Goal: Check status: Check status

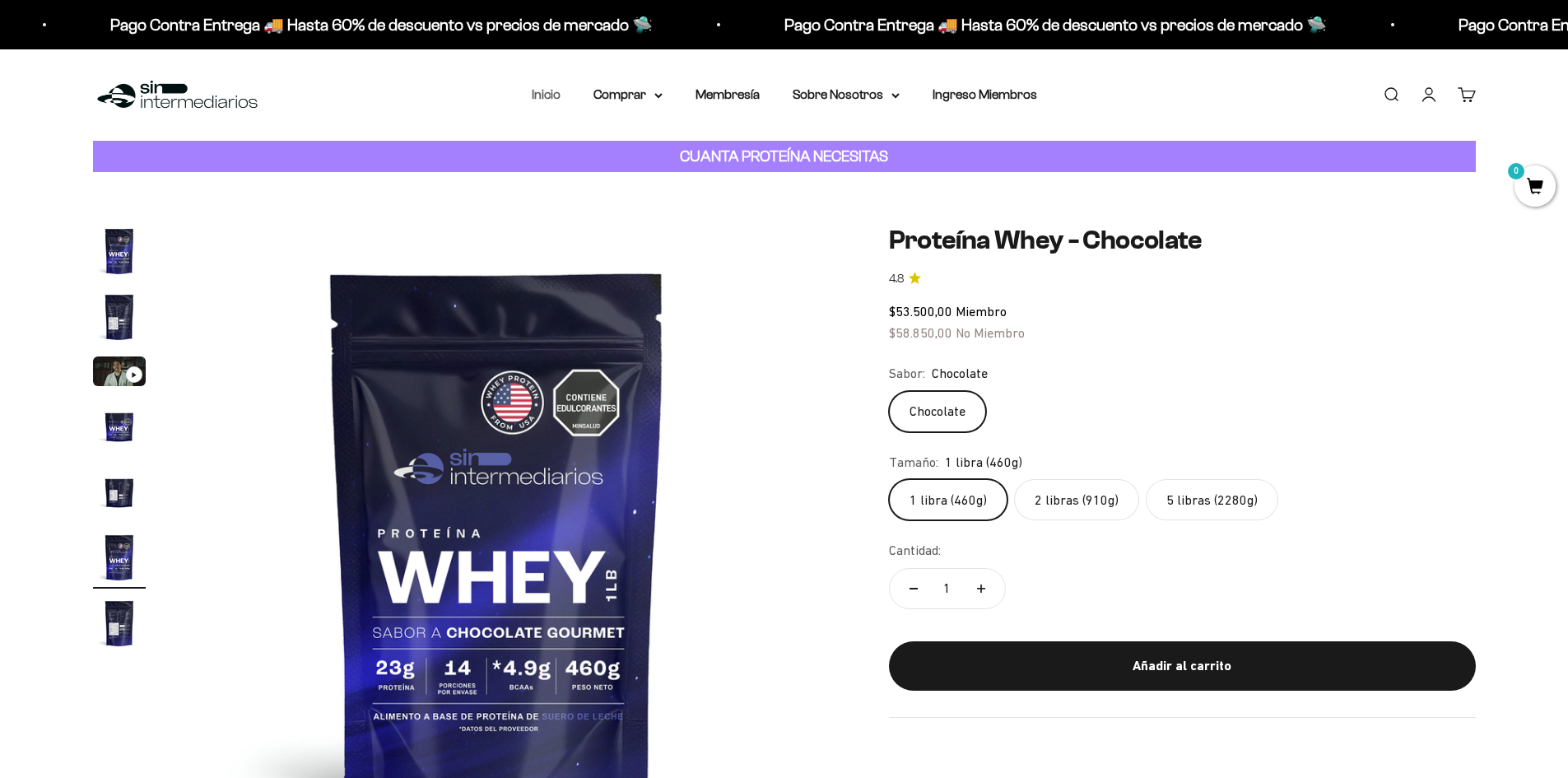
click at [398, 97] on link "Inicio" at bounding box center [546, 94] width 29 height 14
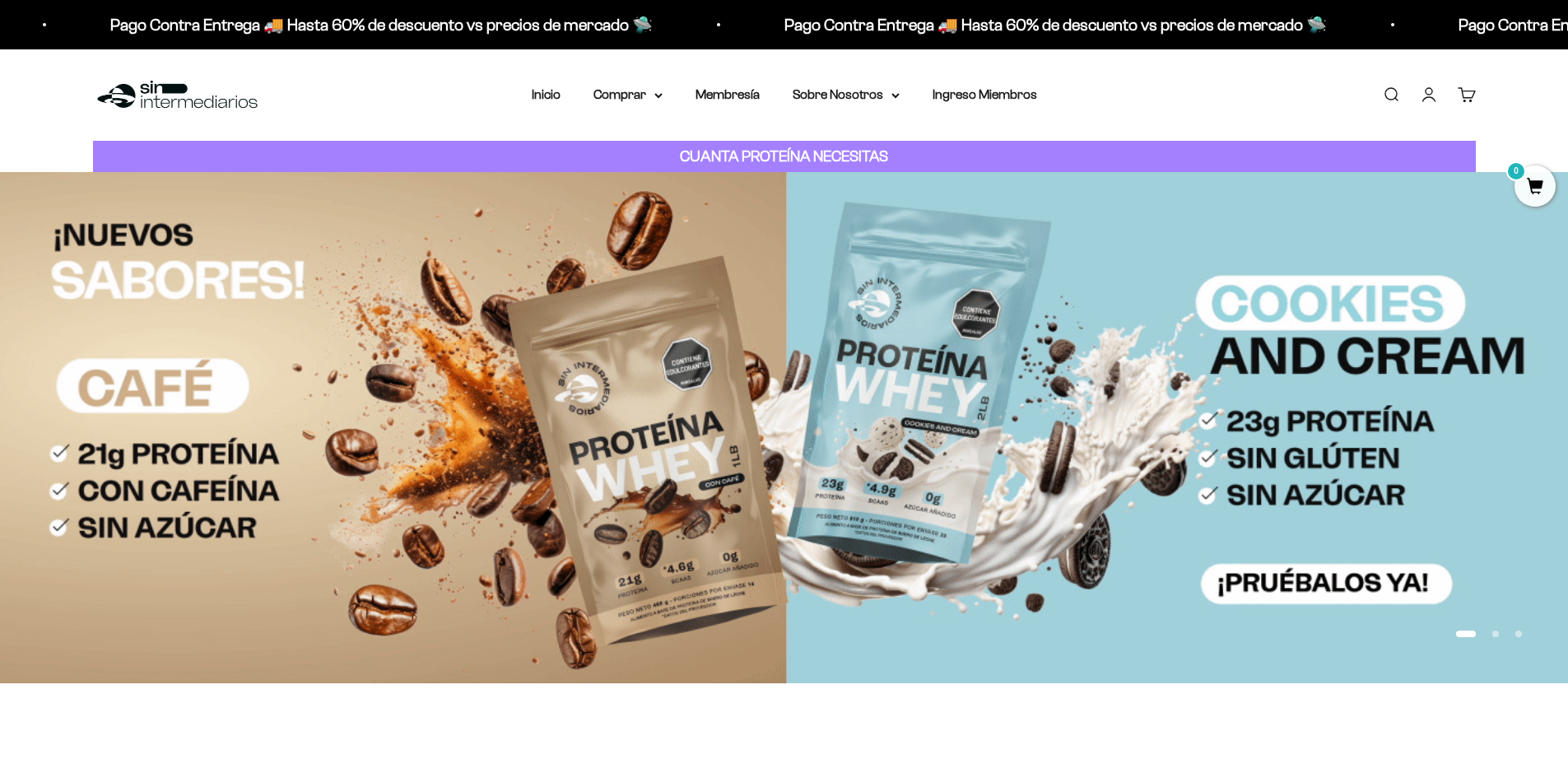
click at [1429, 103] on link "Iniciar sesión" at bounding box center [1429, 94] width 19 height 19
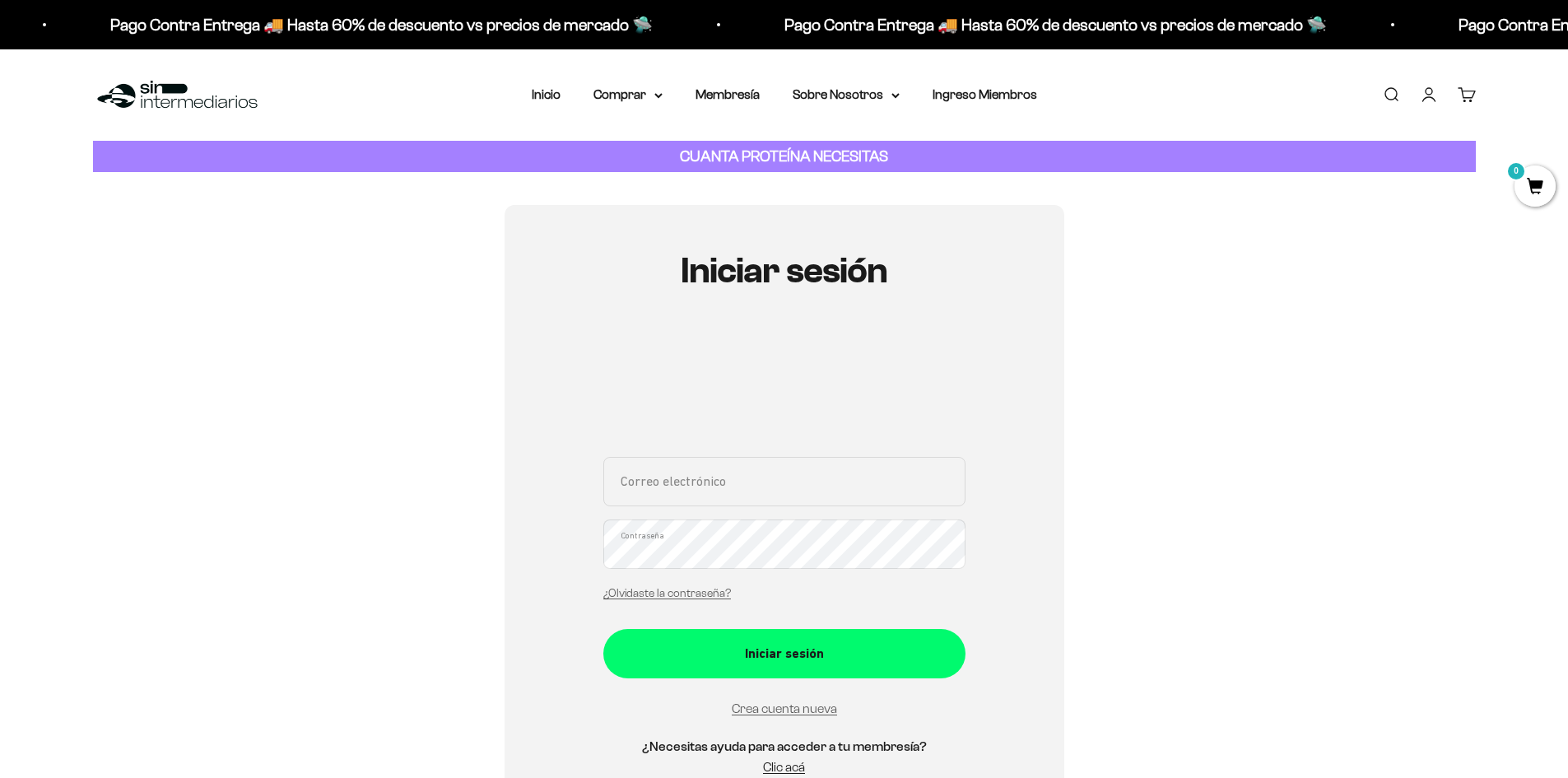
click at [750, 517] on div "Correo electrónico Contraseña ¿Olvidaste la contraseña?" at bounding box center [784, 533] width 362 height 153
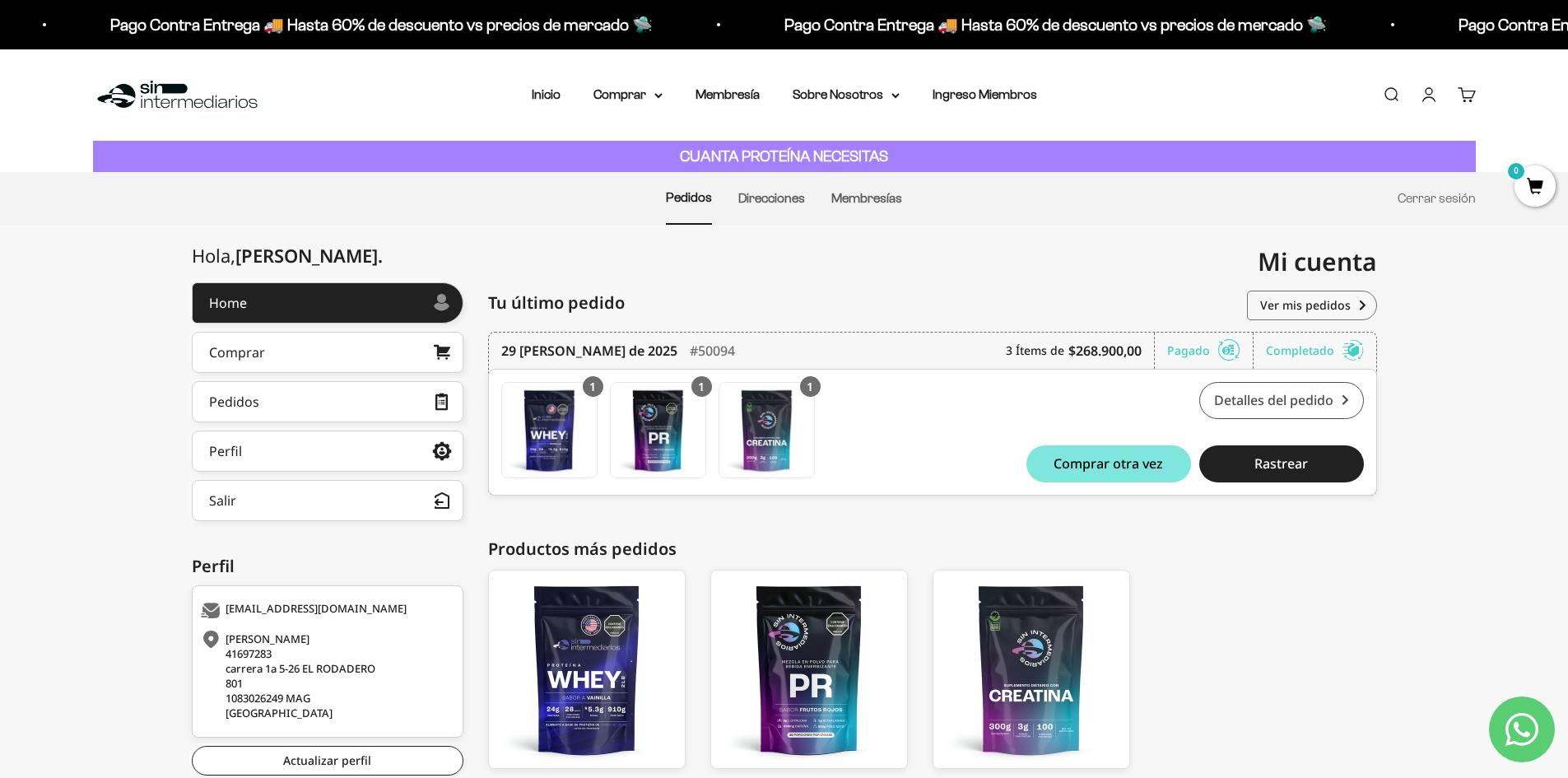
click at [1288, 410] on link "Detalles del pedido" at bounding box center [1281, 400] width 165 height 37
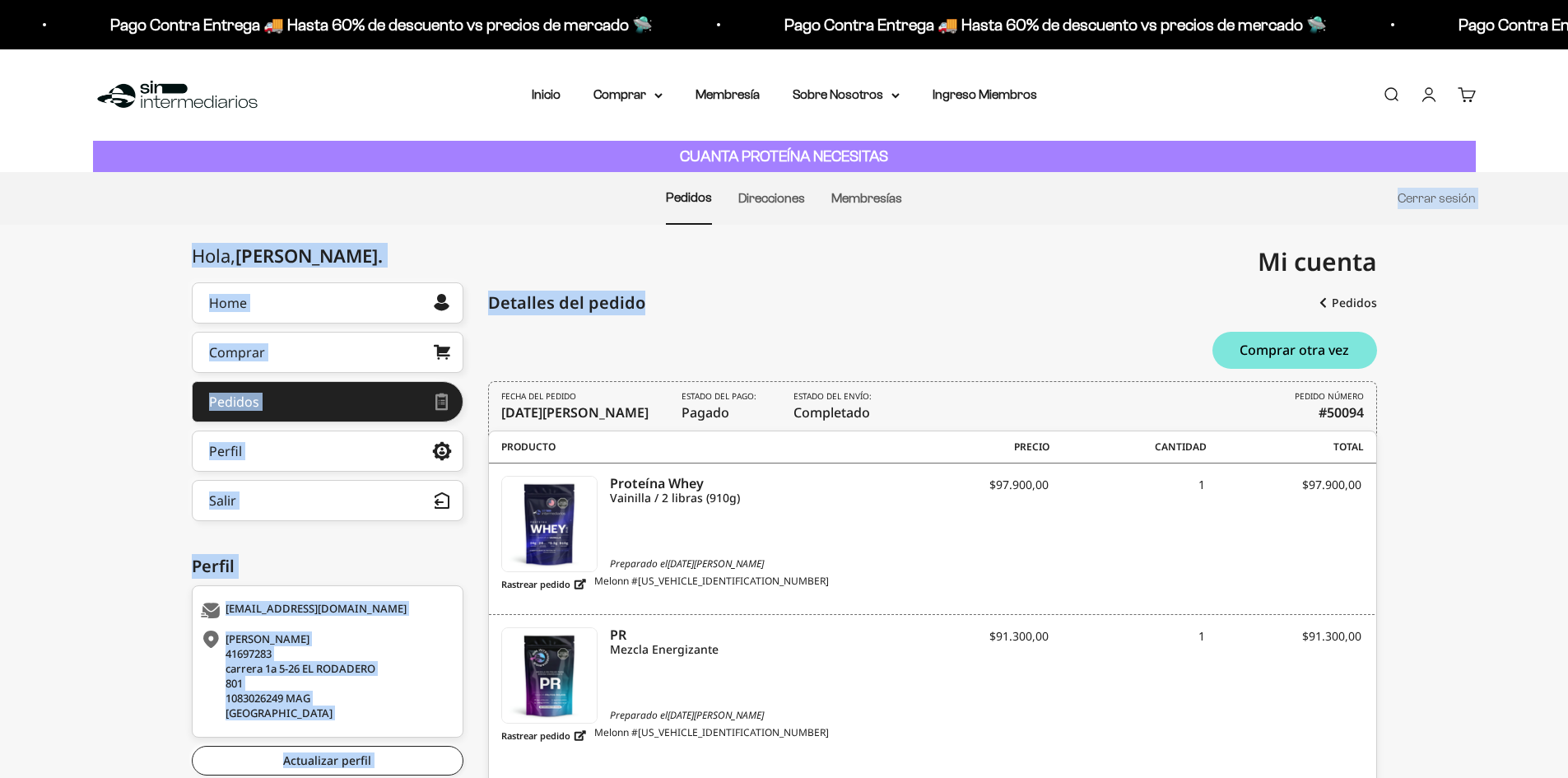
drag, startPoint x: 1567, startPoint y: 220, endPoint x: 1572, endPoint y: 271, distance: 51.2
click at [1568, 271] on html "Ir al contenido Pago Contra Entrega 🚚 Hasta 60% de descuento vs precios de merc…" at bounding box center [784, 614] width 1568 height 1230
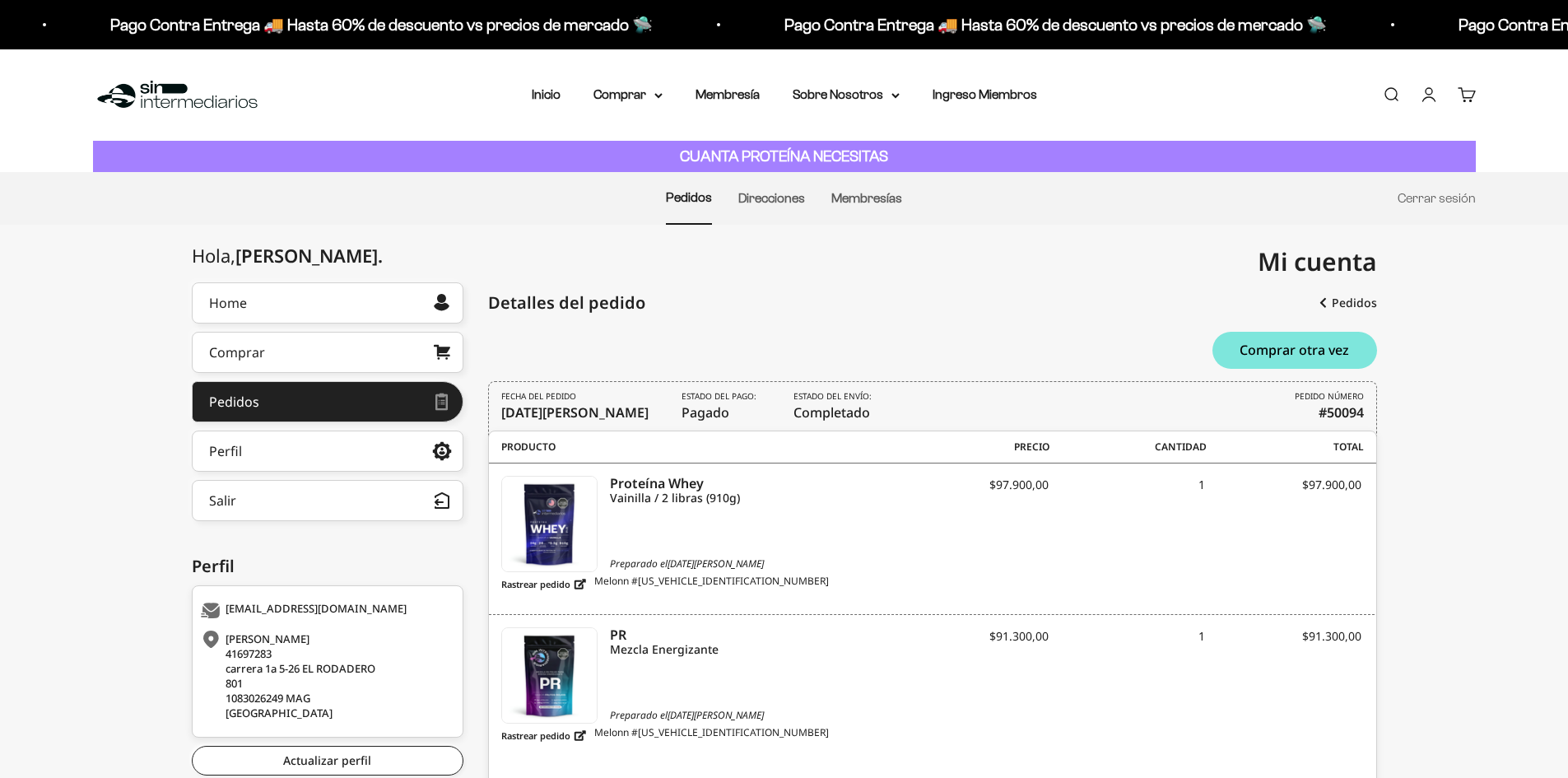
drag, startPoint x: 722, startPoint y: 561, endPoint x: 730, endPoint y: 557, distance: 8.9
click at [723, 561] on time "30 [PERSON_NAME] de 2025" at bounding box center [715, 563] width 96 height 14
click at [746, 513] on div "Proteína Whey Vainilla / 2 libras (910g) Preparado el 30 de agosto de 2025 Rast…" at bounding box center [696, 538] width 391 height 127
click at [804, 408] on span "Estado del envío: Completado" at bounding box center [835, 406] width 83 height 32
drag, startPoint x: 1378, startPoint y: 433, endPoint x: 497, endPoint y: 472, distance: 881.9
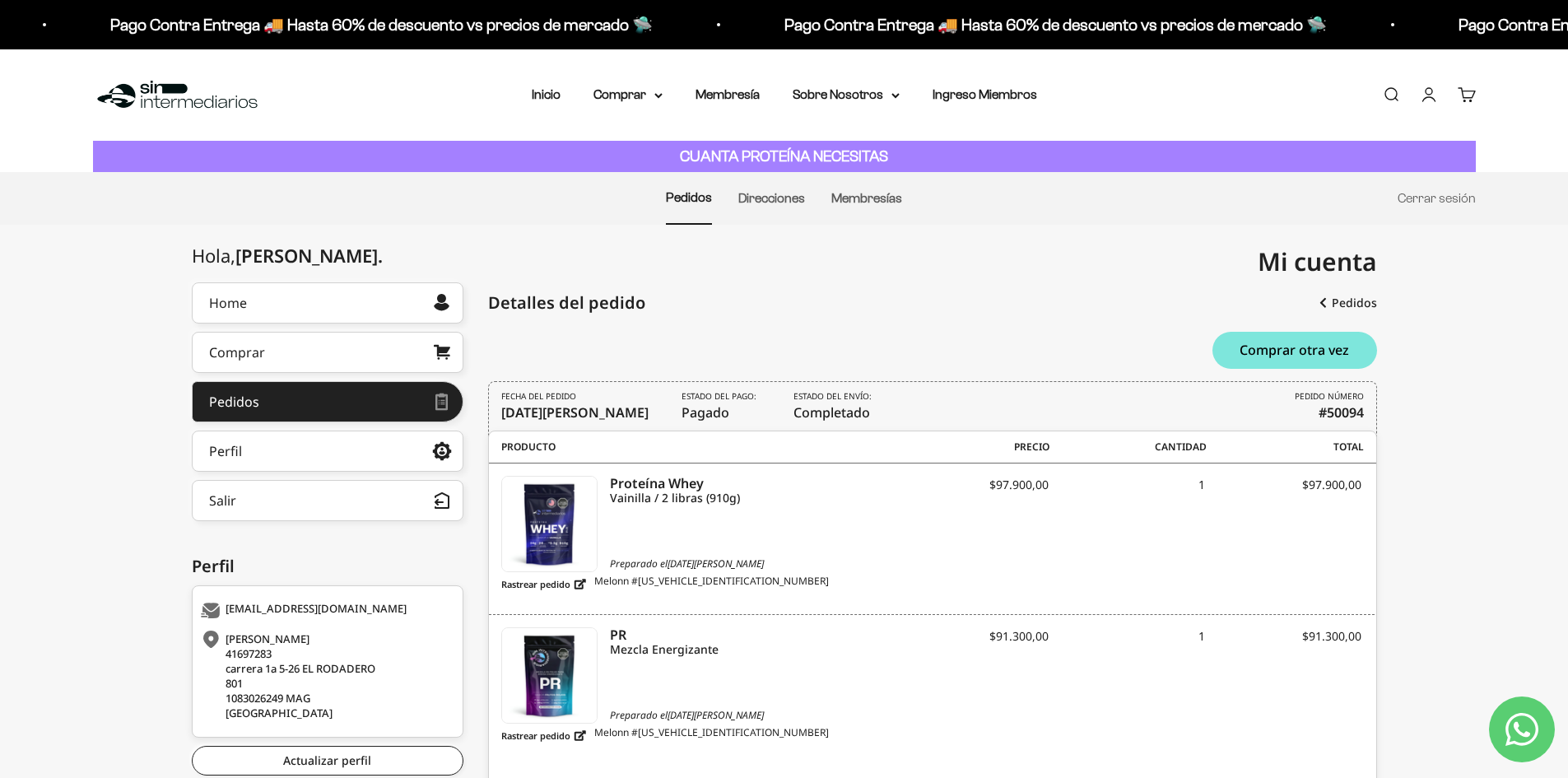
click at [1314, 436] on div "Hola, Jose . Home Comprar Pedidos Perfil Información personal Direcciones guard…" at bounding box center [784, 735] width 1568 height 906
click at [308, 720] on div "jmgmpb.97@gmail.com Patricia Mogollon 41697283 carrera 1a 5-26 EL RODADERO 801 …" at bounding box center [327, 661] width 272 height 152
click at [483, 409] on div "Hola, Jose . Home Comprar Pedidos Perfil Información personal Direcciones guard…" at bounding box center [784, 735] width 1185 height 906
click at [579, 419] on time "29 de agosto de 2025" at bounding box center [575, 412] width 147 height 19
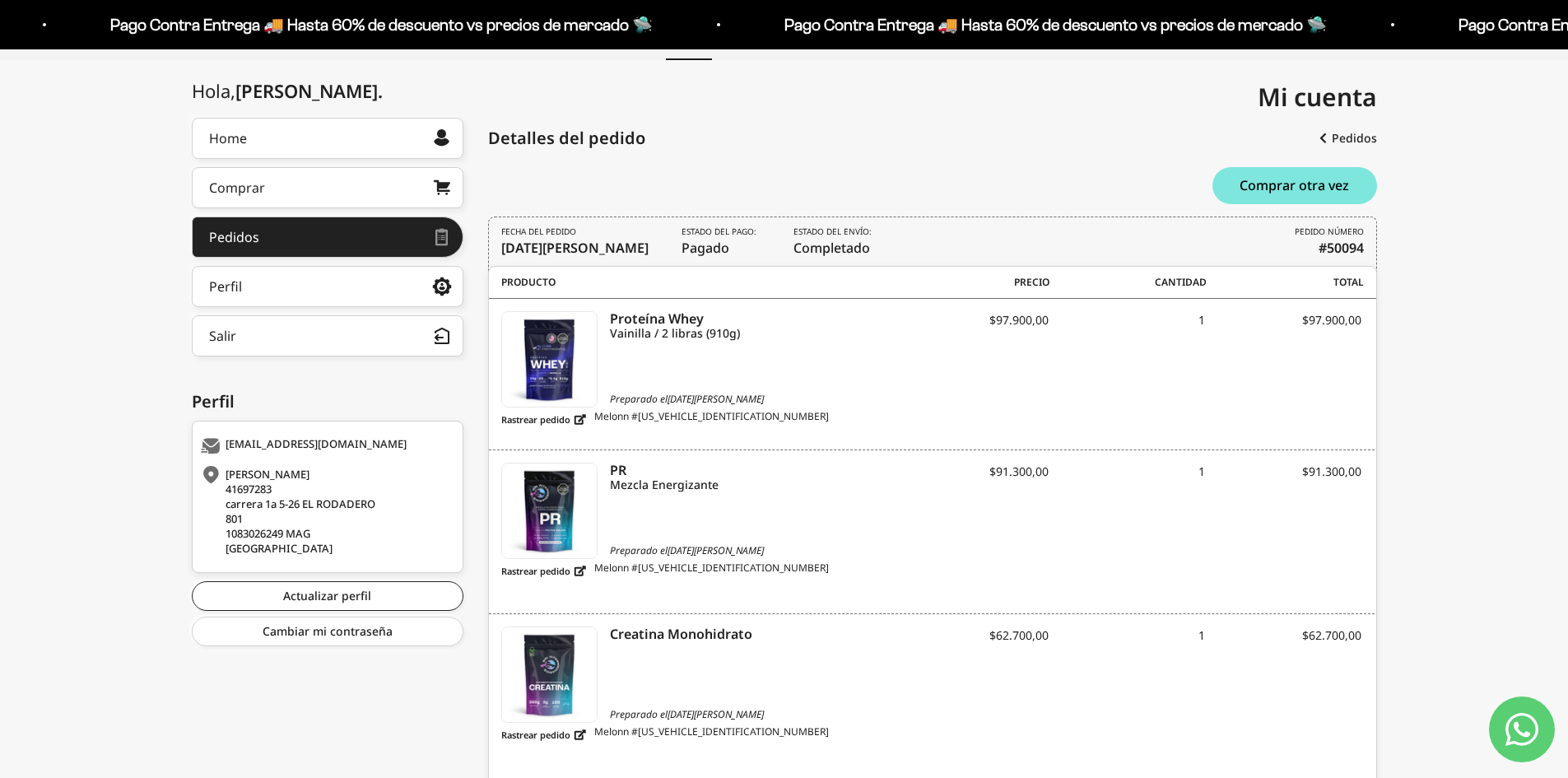
scroll to position [162, 0]
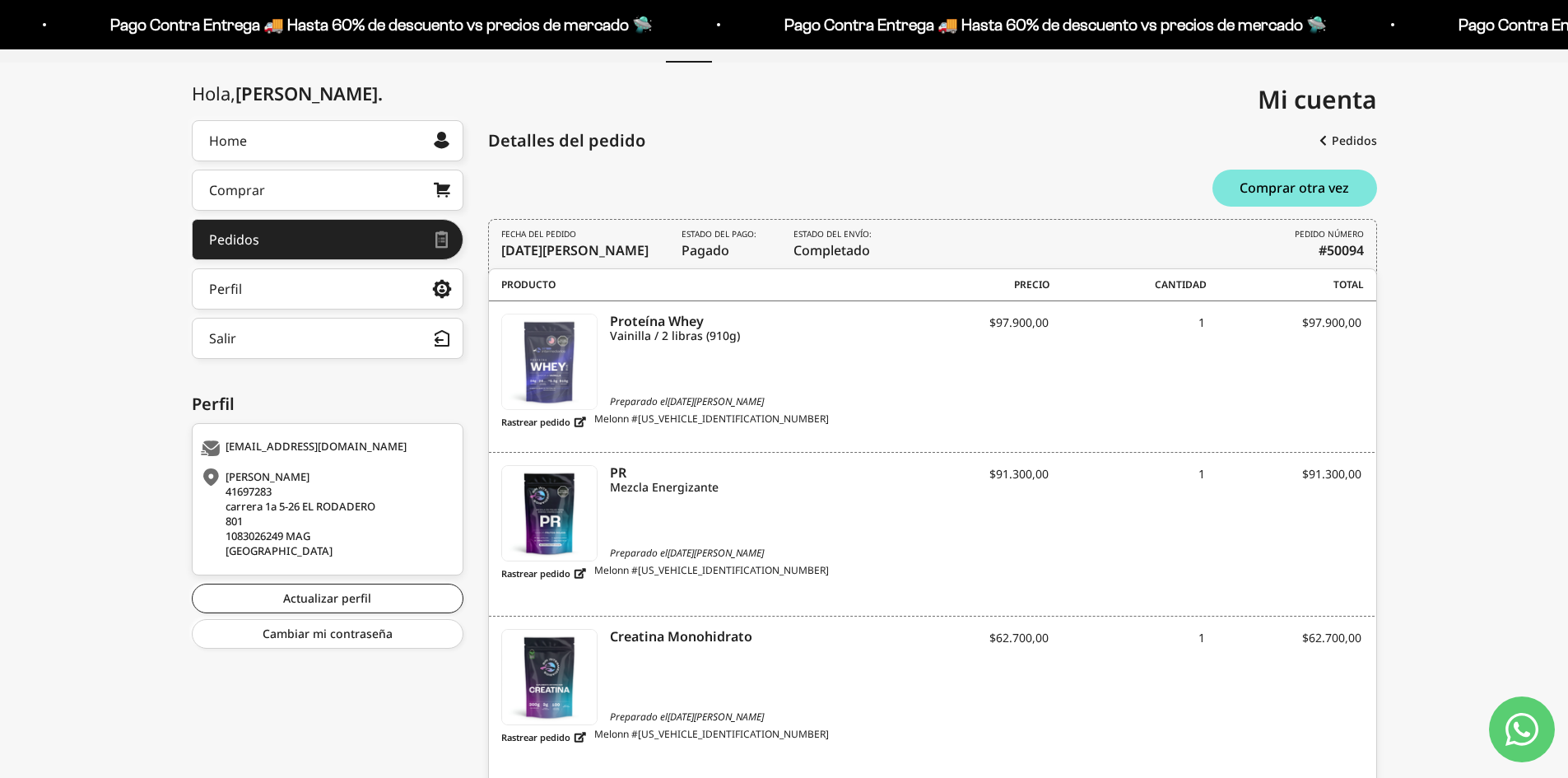
click at [563, 401] on img at bounding box center [549, 361] width 94 height 94
drag, startPoint x: 681, startPoint y: 416, endPoint x: 606, endPoint y: 408, distance: 75.4
click at [680, 416] on span "Melonn #M1756500171320420" at bounding box center [711, 422] width 235 height 20
click at [603, 413] on span "Melonn #M1756500171320420" at bounding box center [711, 422] width 235 height 20
click at [577, 421] on link "Rastrear pedido" at bounding box center [543, 422] width 85 height 20
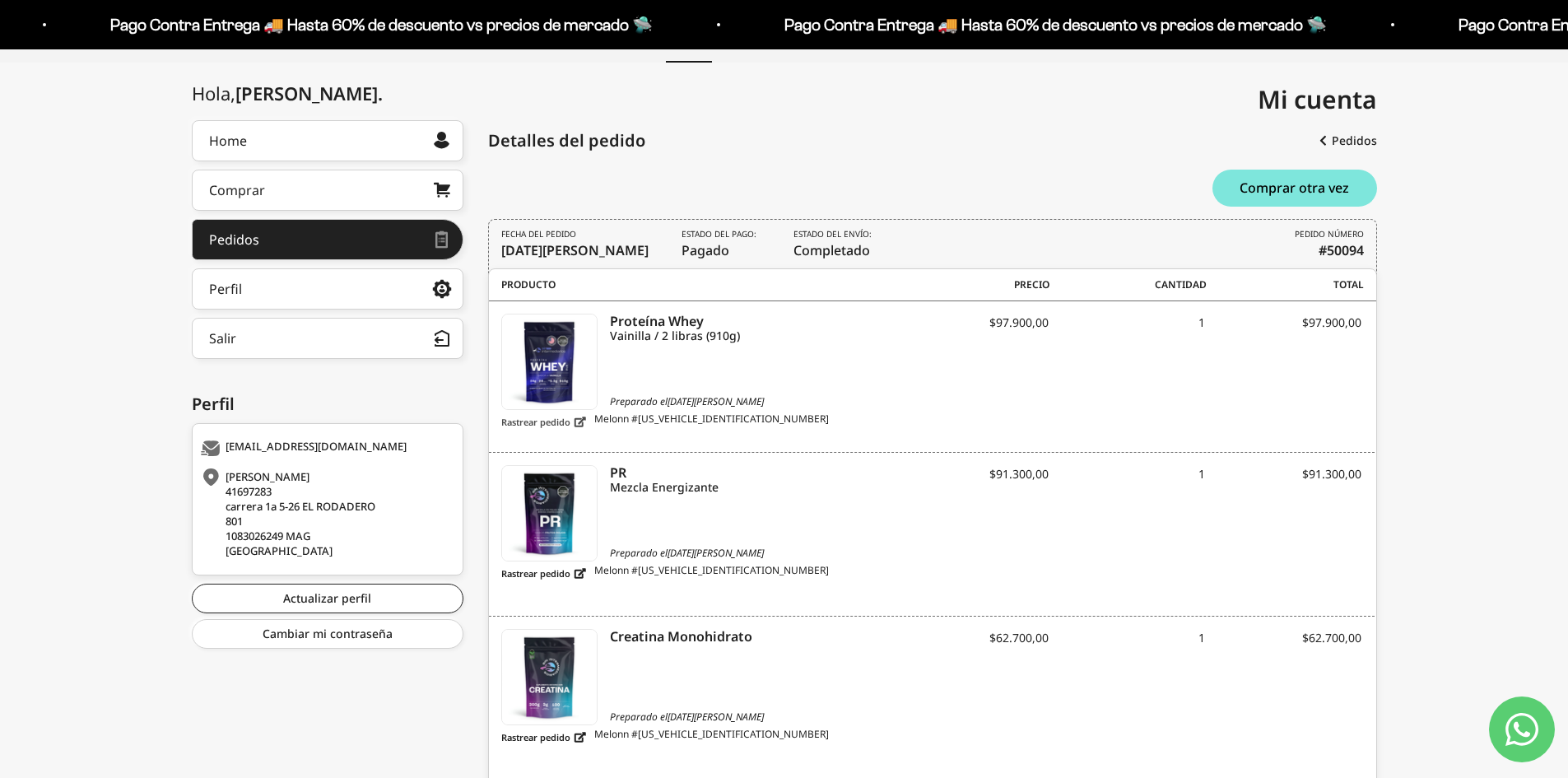
click at [576, 424] on link "Rastrear pedido" at bounding box center [543, 422] width 85 height 20
click at [545, 565] on link "Rastrear pedido" at bounding box center [543, 573] width 85 height 20
click at [72, 410] on div "Hola, Jose . Home Comprar Pedidos Perfil Información personal Direcciones guard…" at bounding box center [784, 573] width 1568 height 906
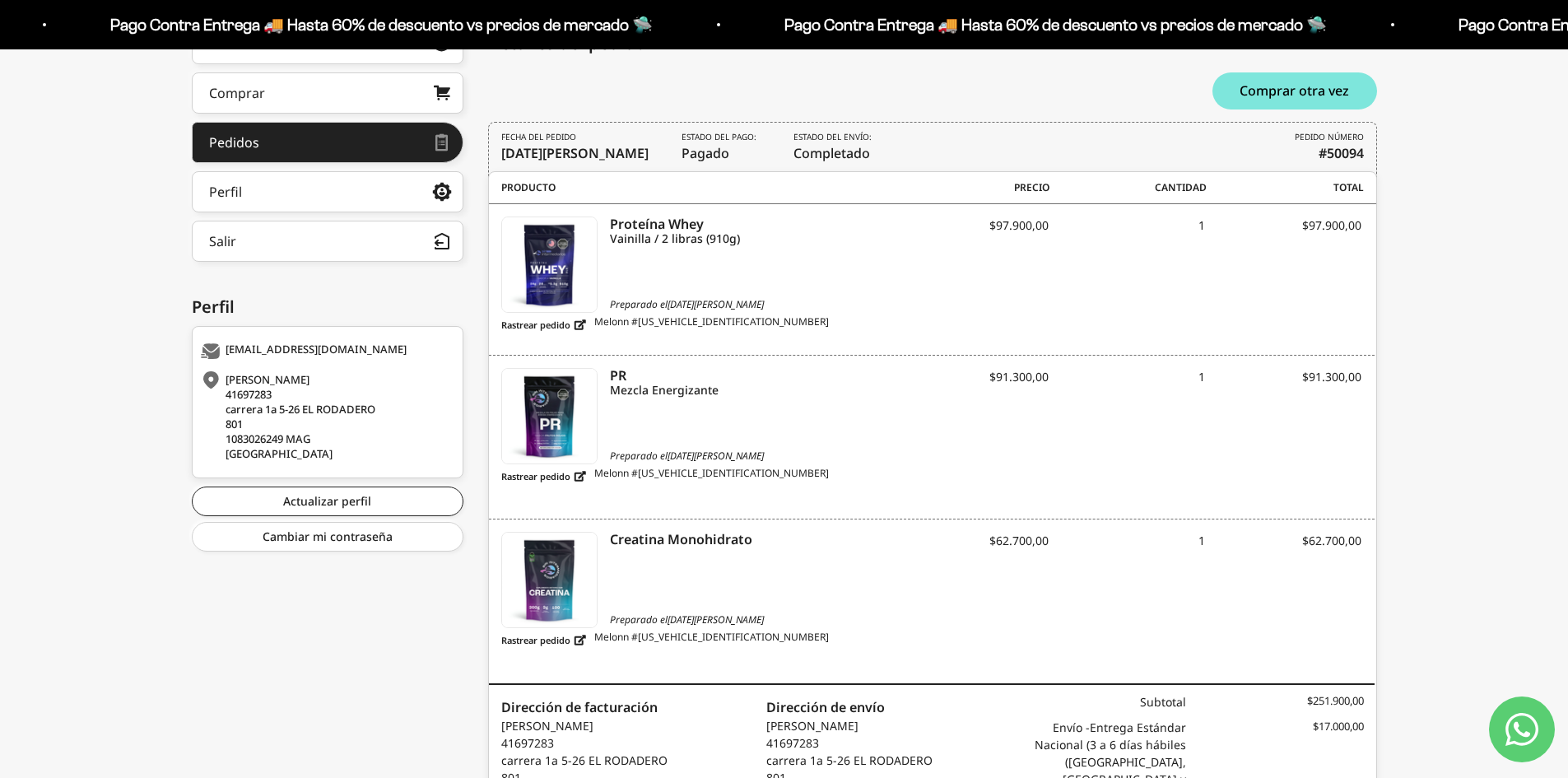
scroll to position [417, 0]
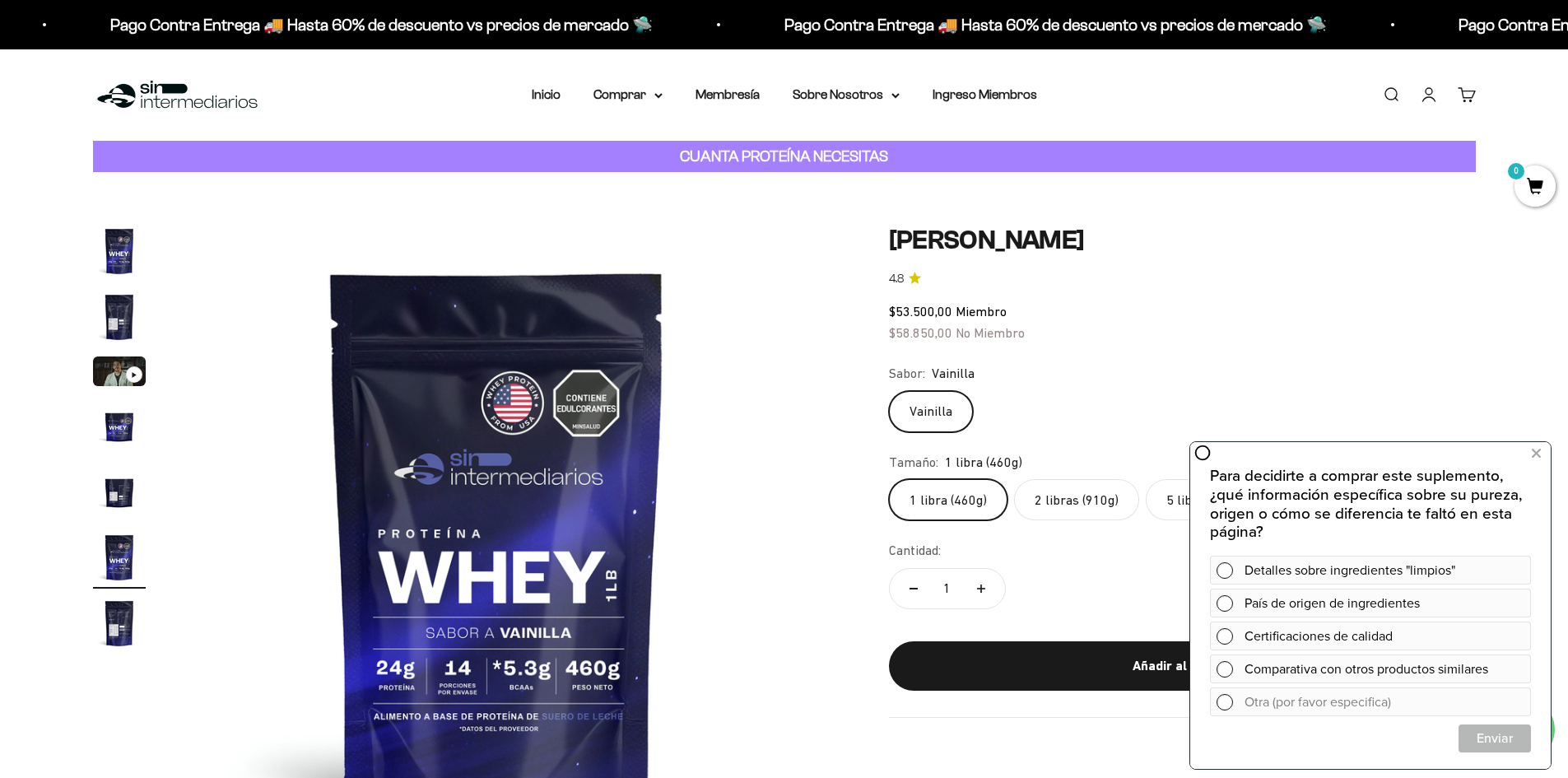
click at [915, 88] on nav "Inicio Comprar Proteínas Ver Todos Whey Iso Vegan" at bounding box center [784, 94] width 505 height 21
click at [1425, 97] on link "Cuenta" at bounding box center [1429, 94] width 19 height 19
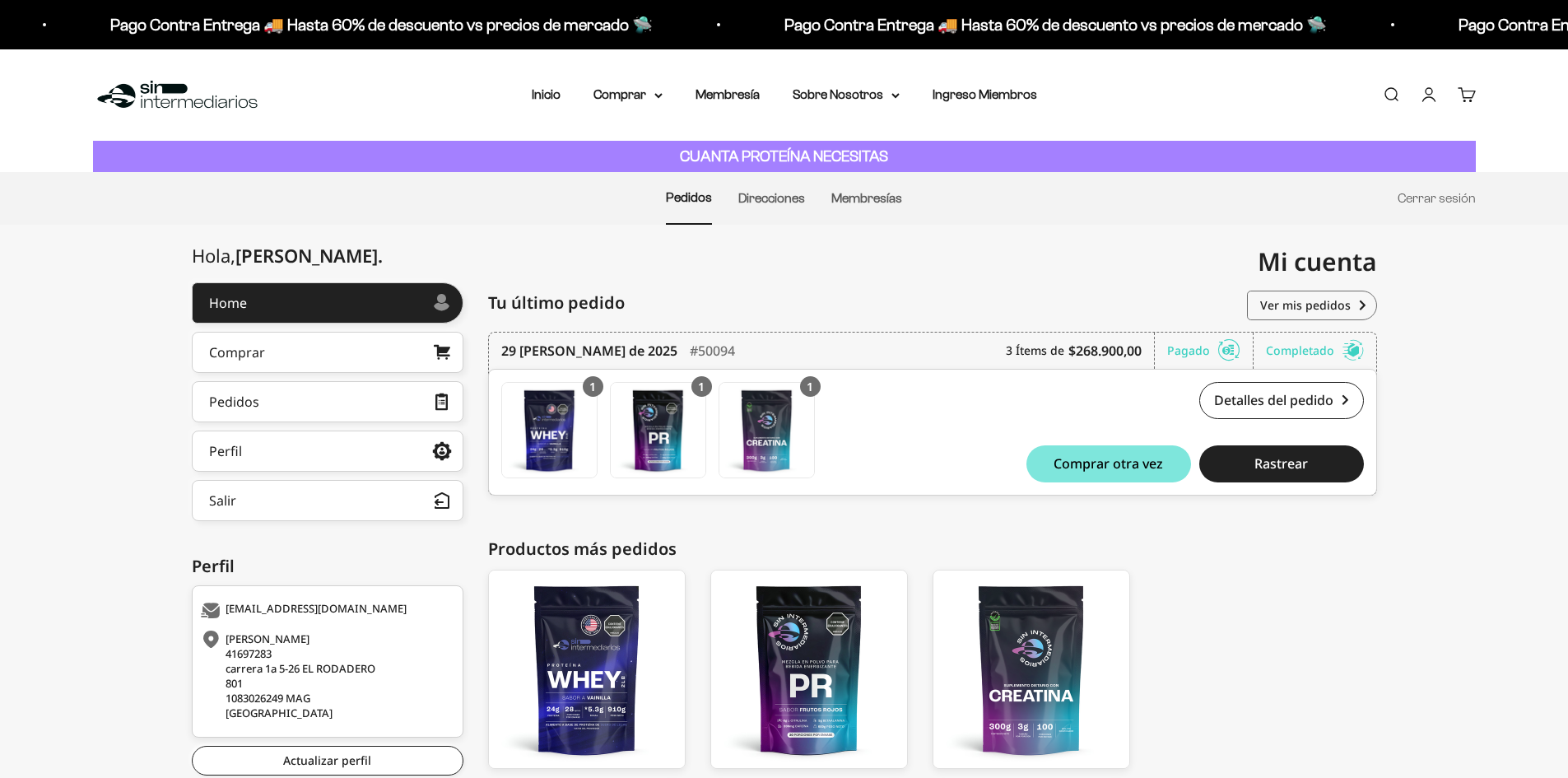
click at [1437, 97] on link "Cuenta" at bounding box center [1429, 94] width 19 height 19
click at [1436, 98] on link "Cuenta" at bounding box center [1429, 94] width 19 height 19
click at [246, 657] on div "Patricia Mogollon 41697283 carrera 1a 5-26 EL RODADERO 801 1083026249 MAG Colom…" at bounding box center [325, 675] width 249 height 89
click at [280, 604] on div "jmgmpb.97@gmail.com" at bounding box center [325, 611] width 249 height 17
